Goal: Obtain resource: Obtain resource

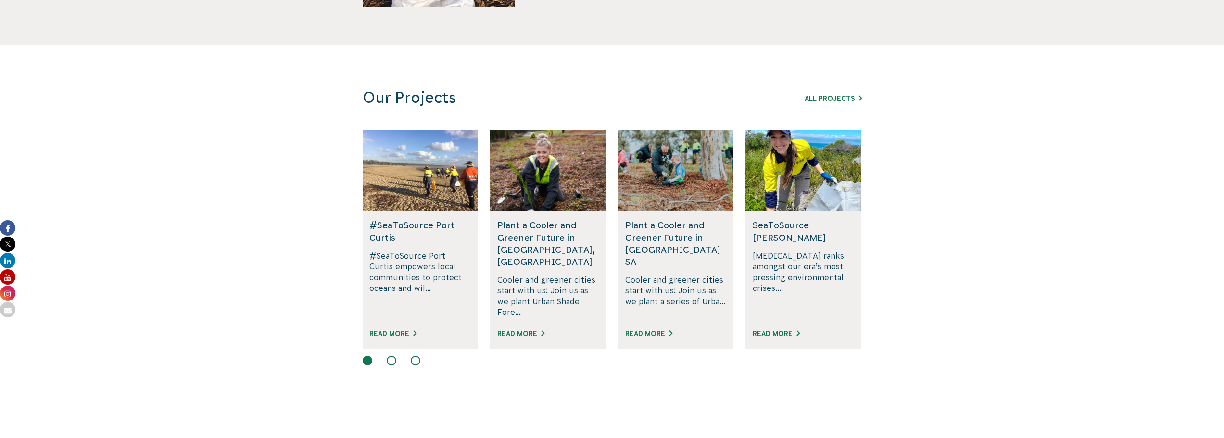
scroll to position [577, 0]
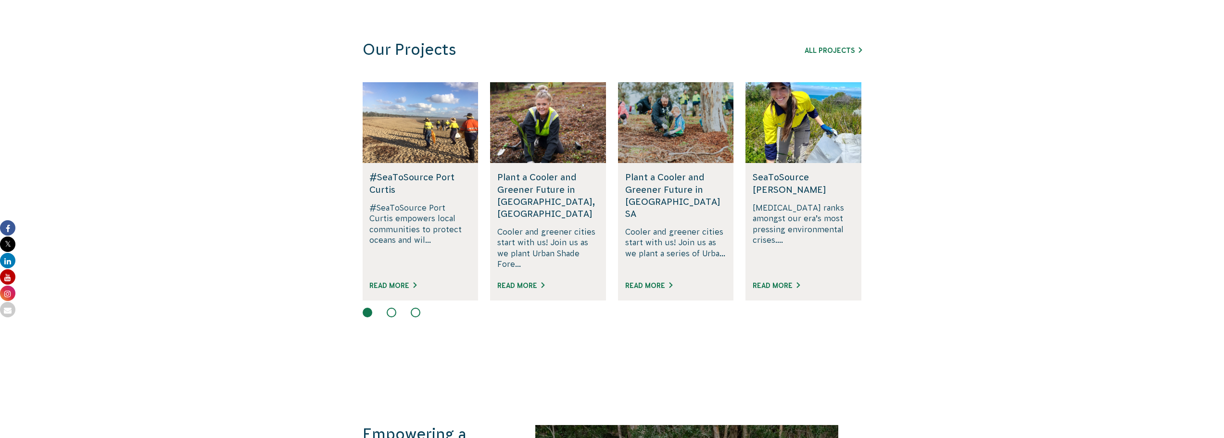
click at [832, 54] on div "All Projects" at bounding box center [807, 50] width 110 height 12
click at [830, 51] on link "All Projects" at bounding box center [833, 51] width 57 height 8
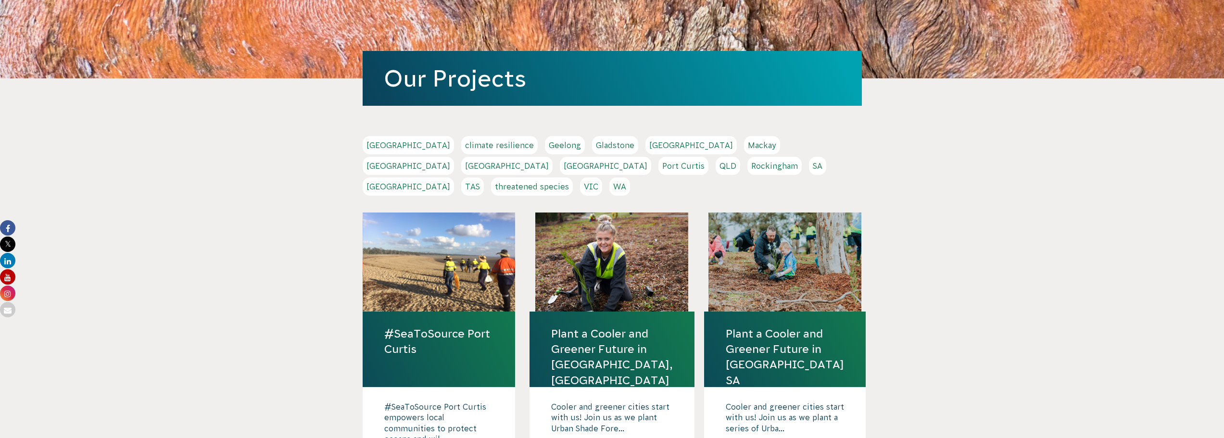
click at [553, 157] on link "[GEOGRAPHIC_DATA]" at bounding box center [506, 166] width 91 height 18
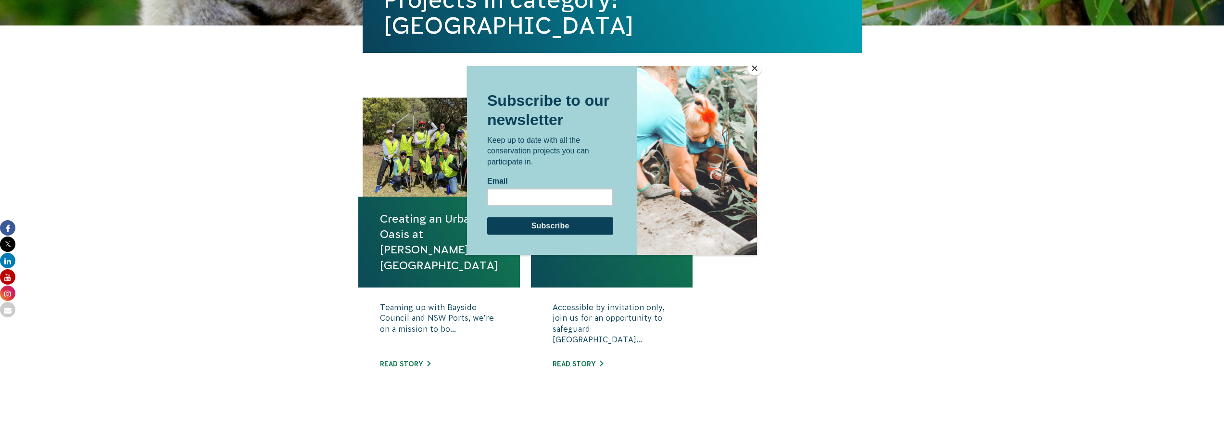
scroll to position [289, 0]
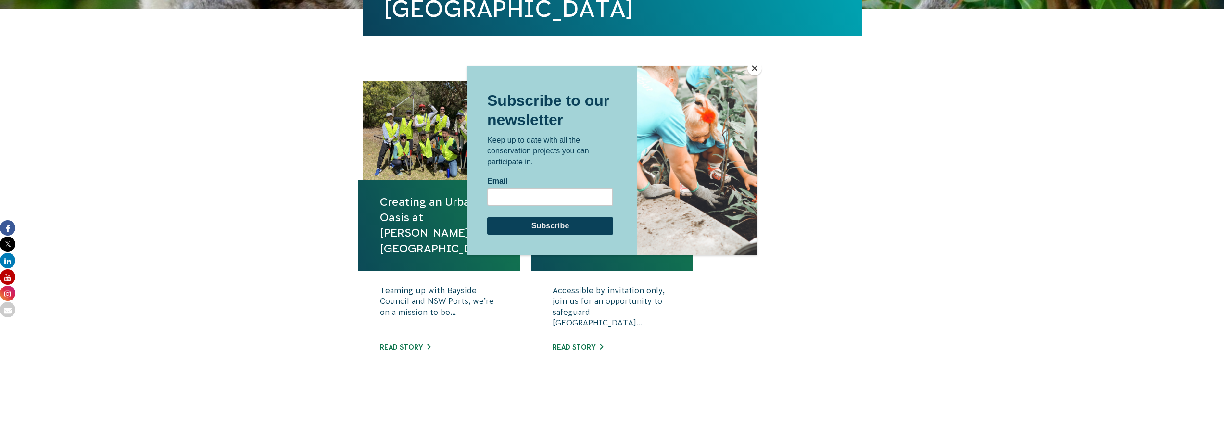
click at [750, 70] on button "Close" at bounding box center [755, 68] width 14 height 14
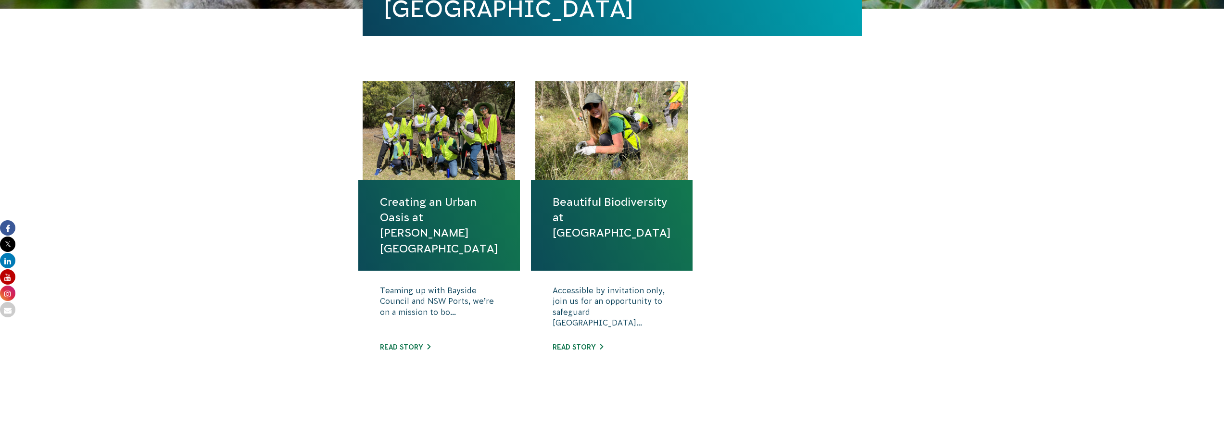
click at [590, 228] on link "Beautiful Biodiversity at [GEOGRAPHIC_DATA]" at bounding box center [612, 217] width 118 height 47
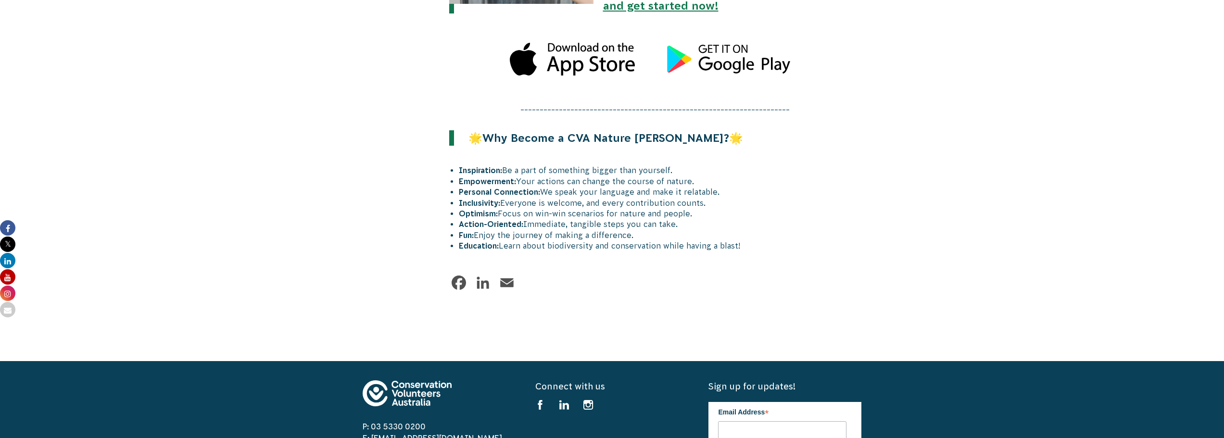
scroll to position [1306, 0]
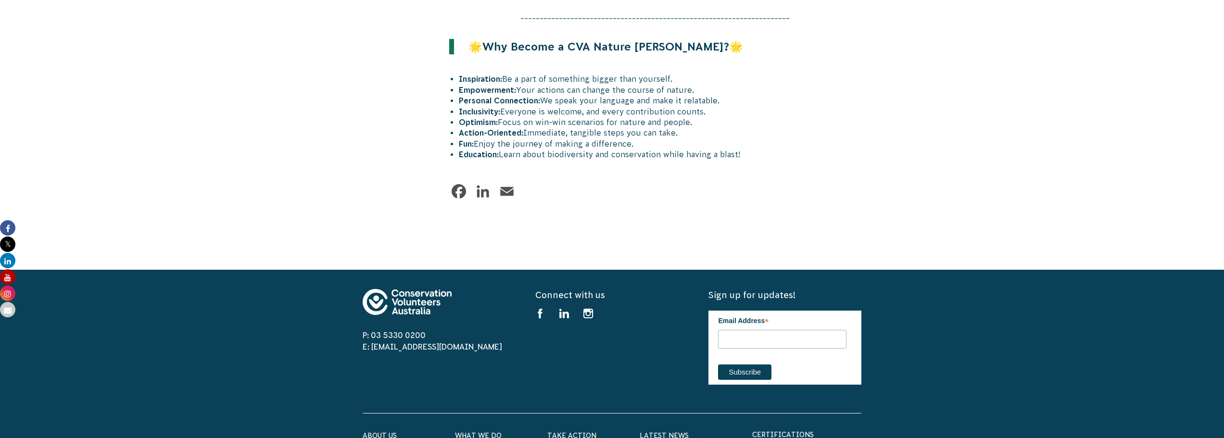
click at [505, 182] on link "Email" at bounding box center [506, 191] width 19 height 19
drag, startPoint x: 437, startPoint y: 336, endPoint x: 372, endPoint y: 335, distance: 65.4
click at [372, 341] on span "E: [EMAIL_ADDRESS][DOMAIN_NAME]" at bounding box center [439, 347] width 153 height 12
copy link "[EMAIL_ADDRESS][DOMAIN_NAME]"
